Goal: Find specific fact

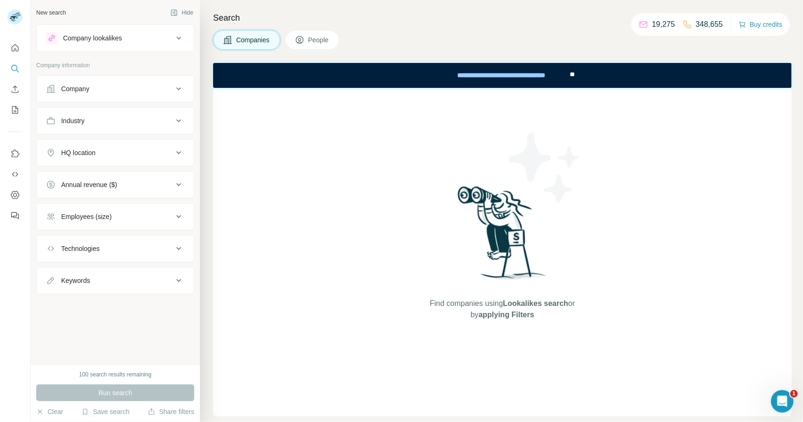
click at [703, 23] on p "348,655" at bounding box center [708, 24] width 27 height 11
copy p "348,655"
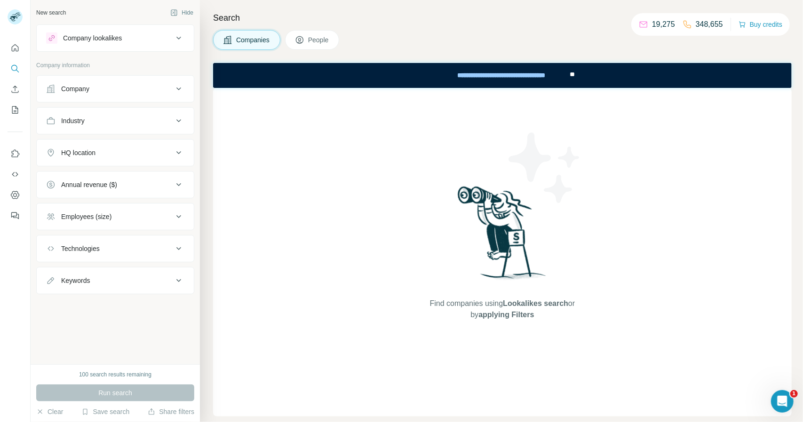
click at [657, 20] on p "19,275" at bounding box center [663, 24] width 23 height 11
click at [658, 21] on p "19,275" at bounding box center [663, 24] width 23 height 11
copy p "19,275"
